Goal: Use online tool/utility

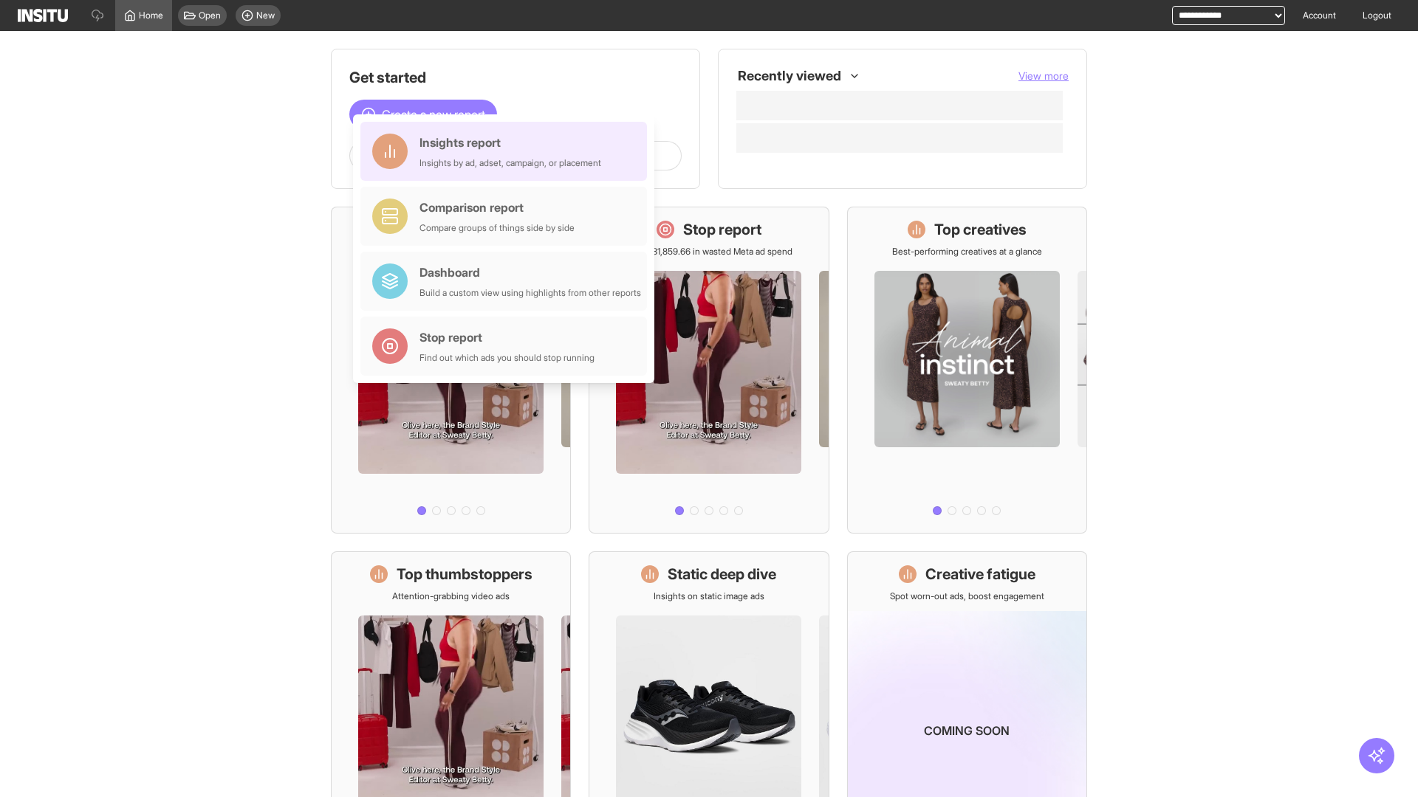
click at [507, 151] on div "Insights report Insights by ad, adset, campaign, or placement" at bounding box center [510, 151] width 182 height 35
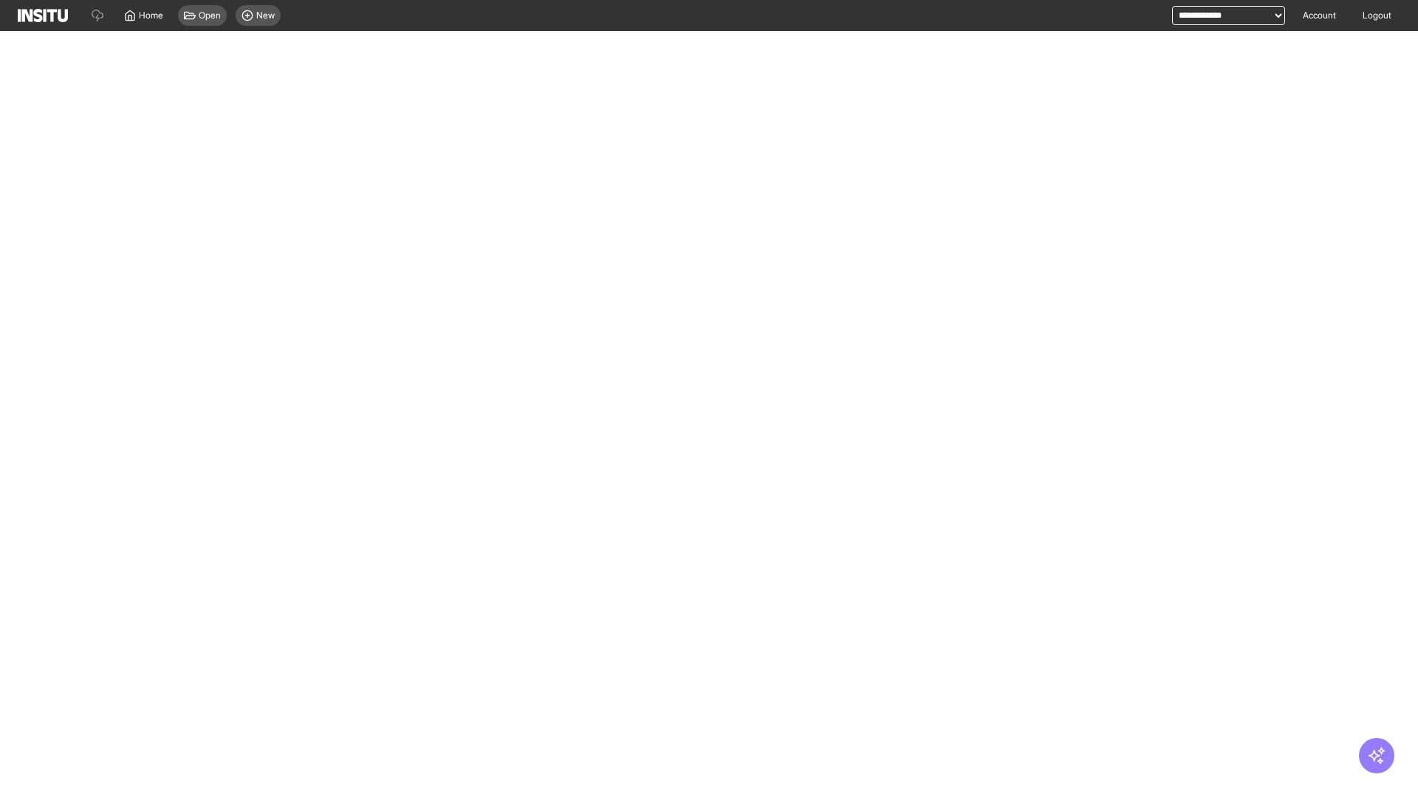
select select "**"
